Goal: Task Accomplishment & Management: Use online tool/utility

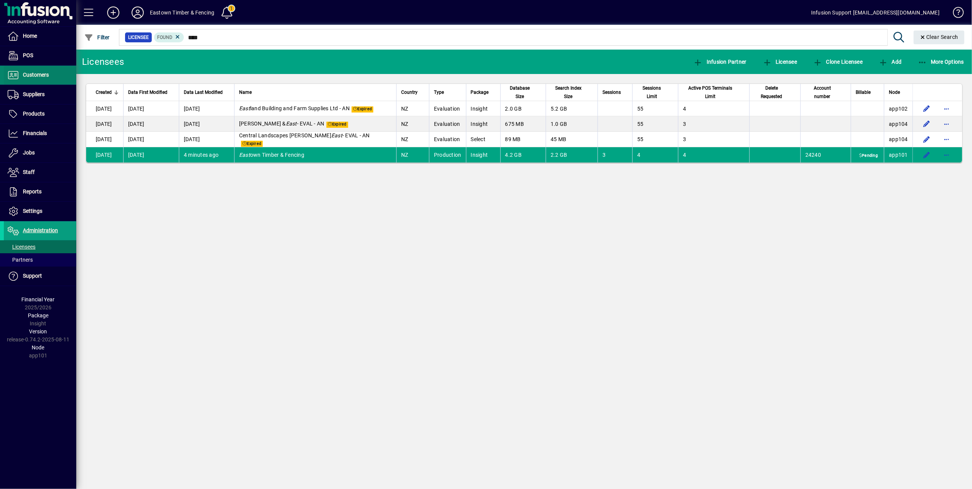
click at [34, 76] on span "Customers" at bounding box center [36, 75] width 26 height 6
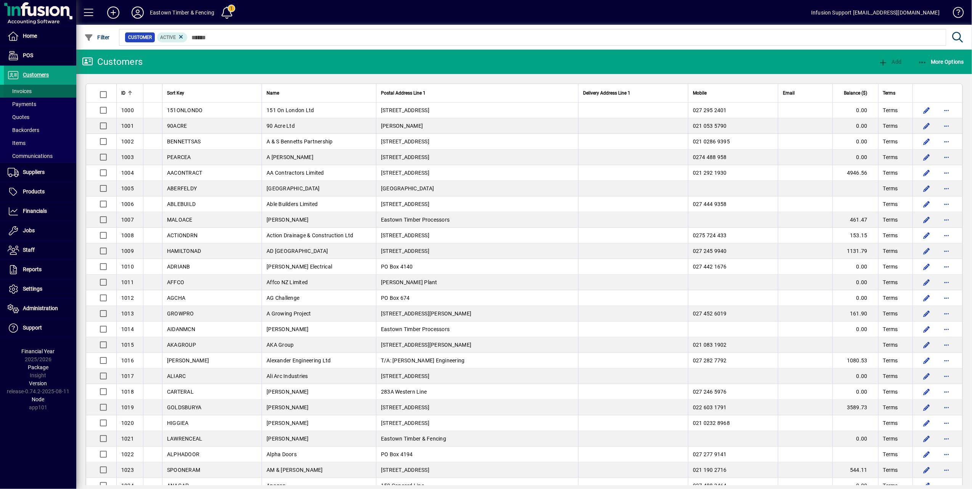
click at [25, 90] on span "Invoices" at bounding box center [20, 91] width 24 height 6
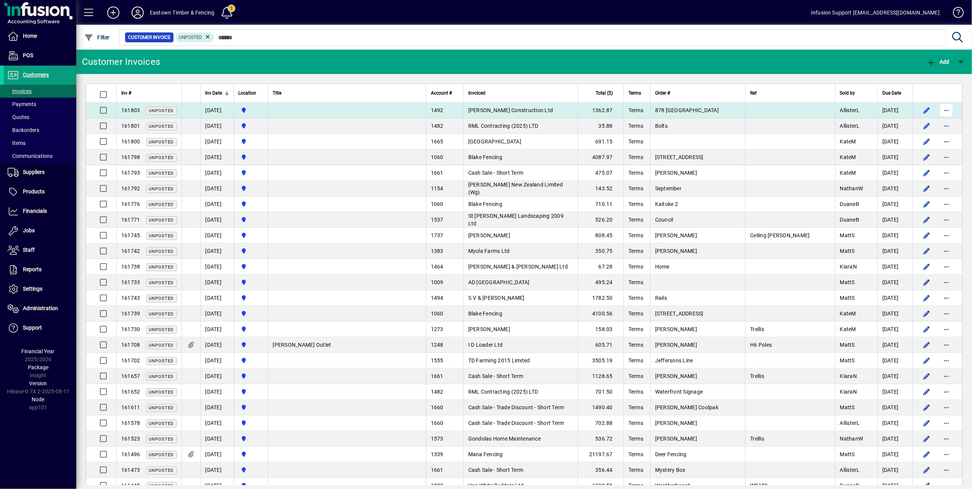
click at [941, 110] on span "button" at bounding box center [947, 110] width 18 height 18
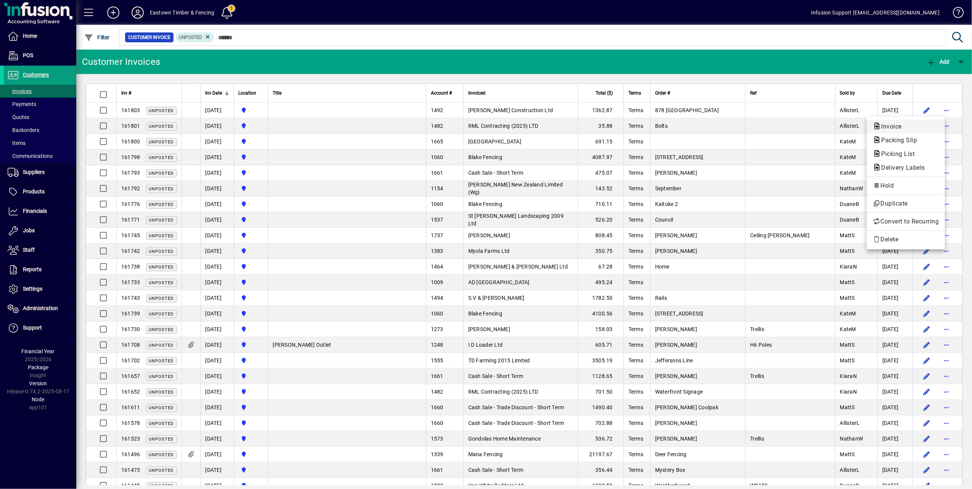
click at [895, 126] on span "Invoice" at bounding box center [889, 126] width 33 height 7
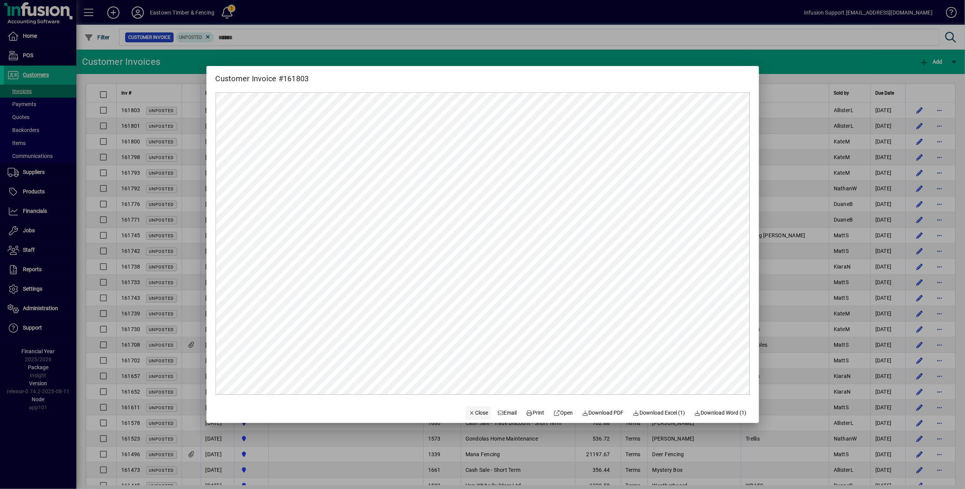
click at [468, 413] on span "Close" at bounding box center [478, 413] width 20 height 8
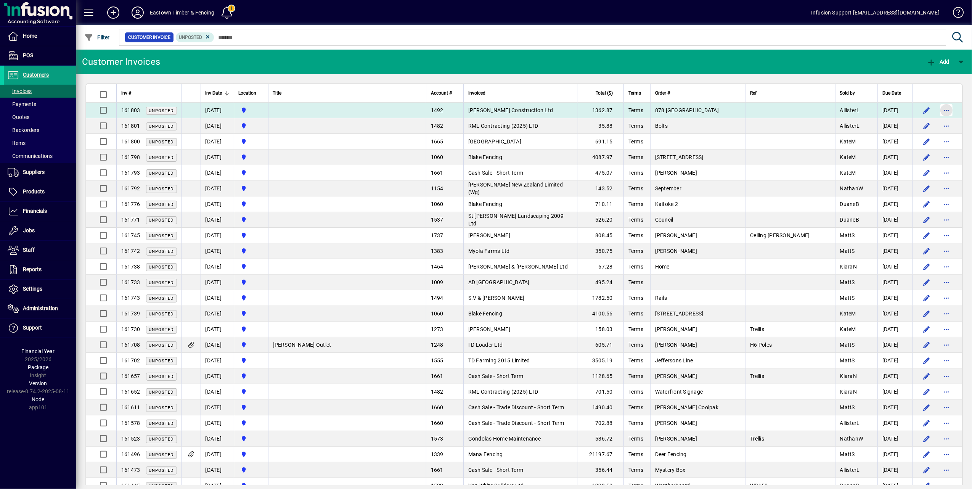
click at [940, 109] on span "button" at bounding box center [947, 110] width 18 height 18
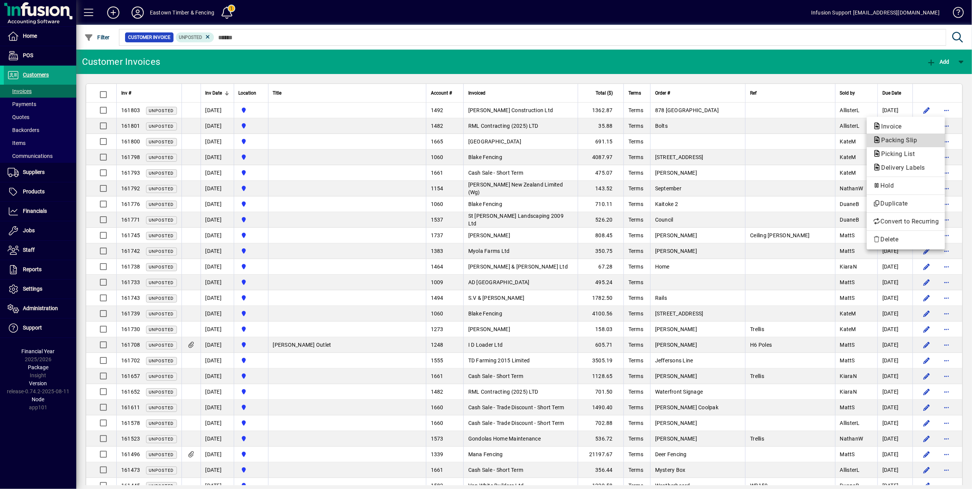
click at [909, 138] on span "Packing Slip" at bounding box center [897, 140] width 48 height 7
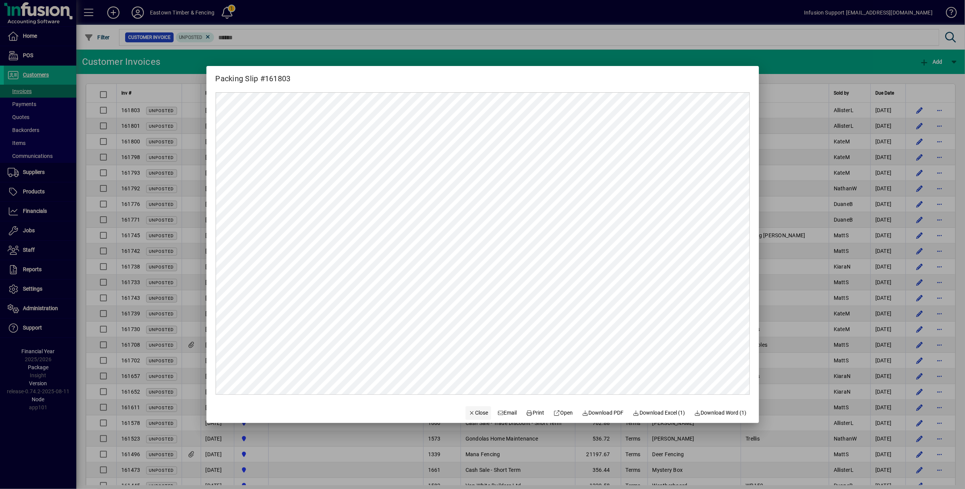
click at [470, 412] on span "Close" at bounding box center [478, 413] width 20 height 8
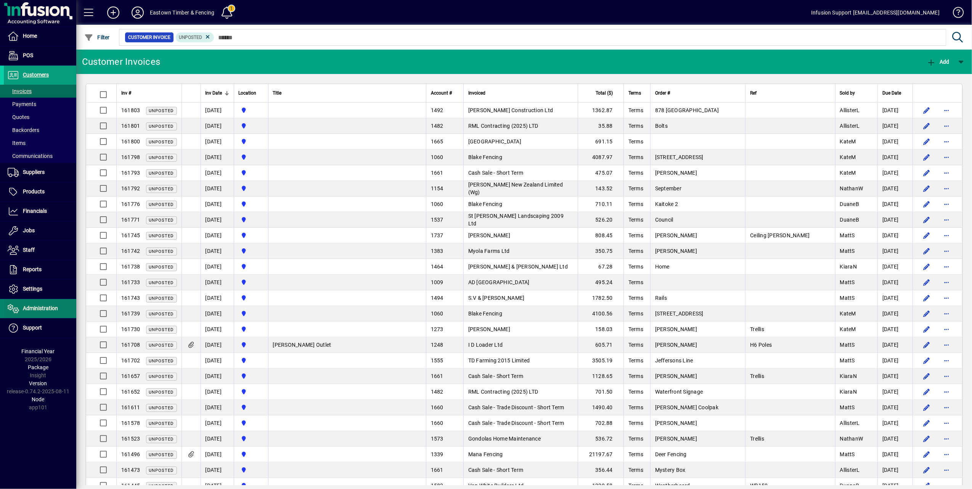
click at [37, 305] on link "Administration" at bounding box center [40, 308] width 72 height 19
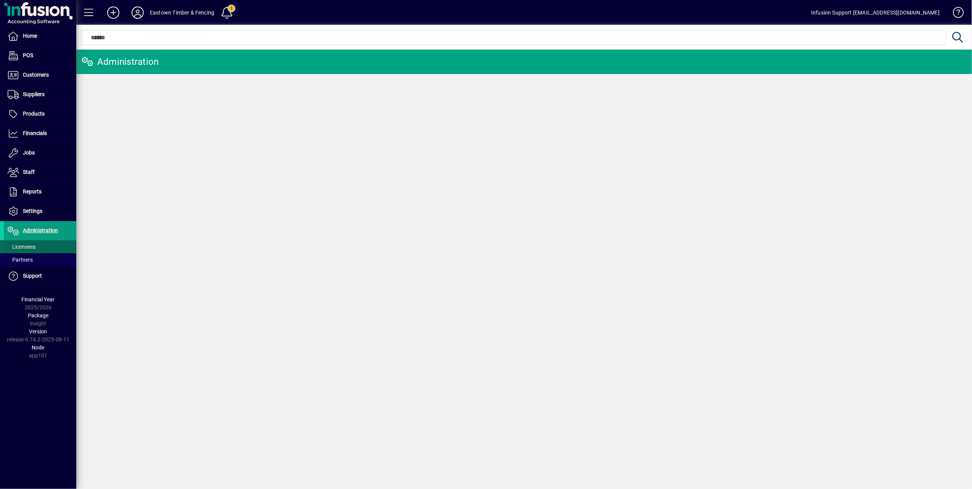
click at [27, 247] on span "Licensees" at bounding box center [22, 247] width 28 height 6
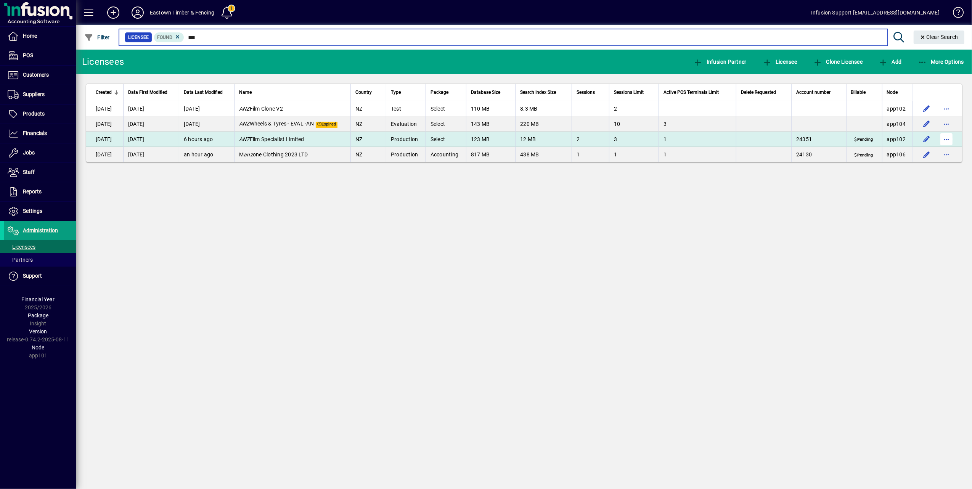
type input "***"
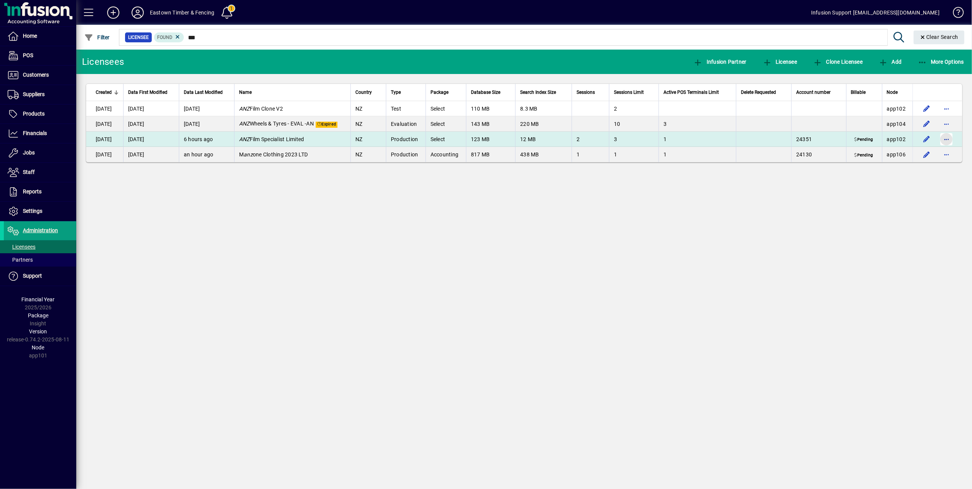
click at [945, 139] on span "button" at bounding box center [947, 139] width 18 height 18
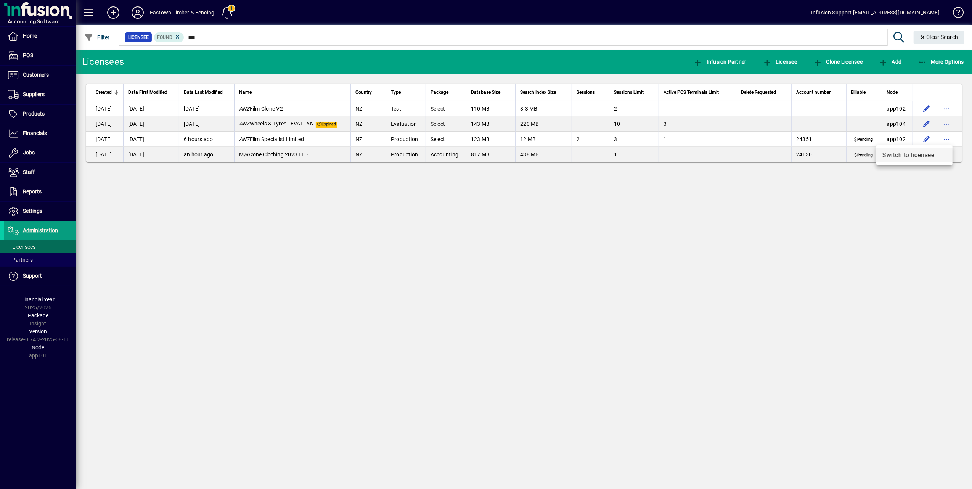
click at [910, 153] on span "Switch to licensee" at bounding box center [915, 155] width 64 height 9
